Goal: Navigation & Orientation: Find specific page/section

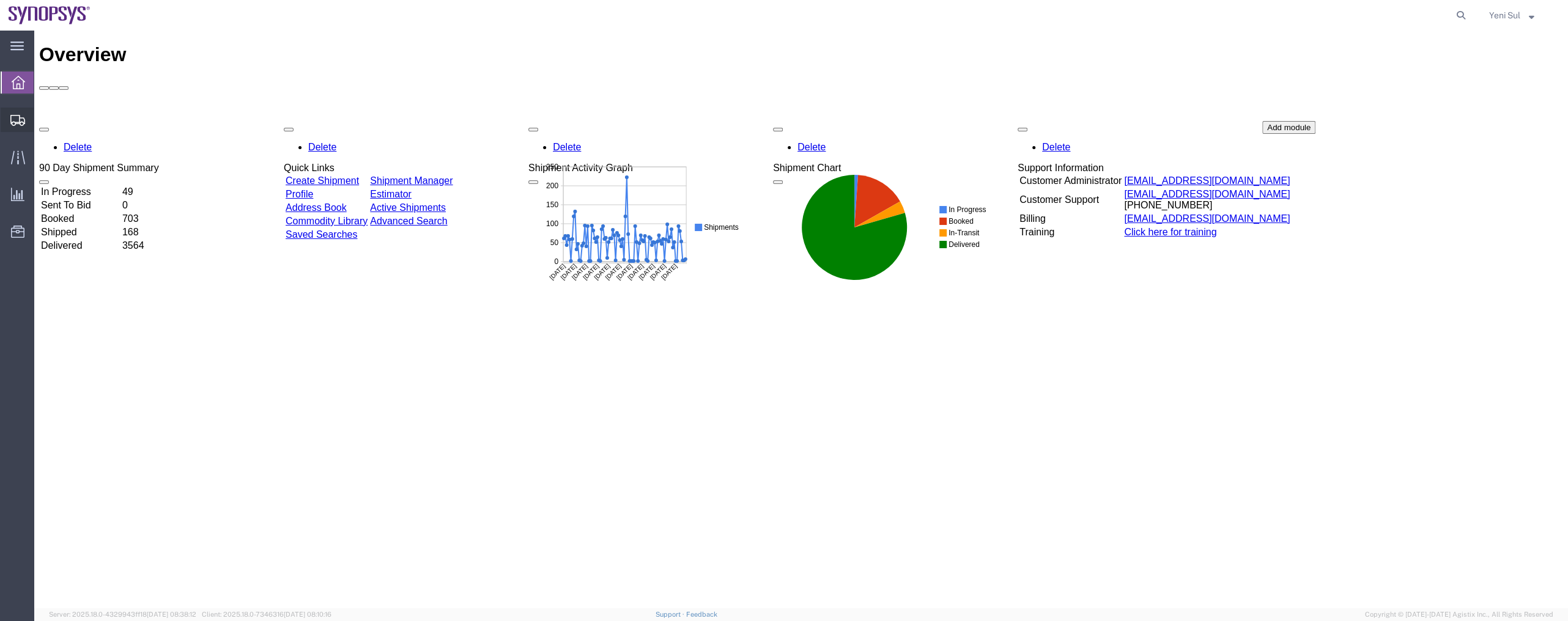
click at [0, 0] on span "Shipment Manager" at bounding box center [0, 0] width 0 height 0
